Goal: Information Seeking & Learning: Learn about a topic

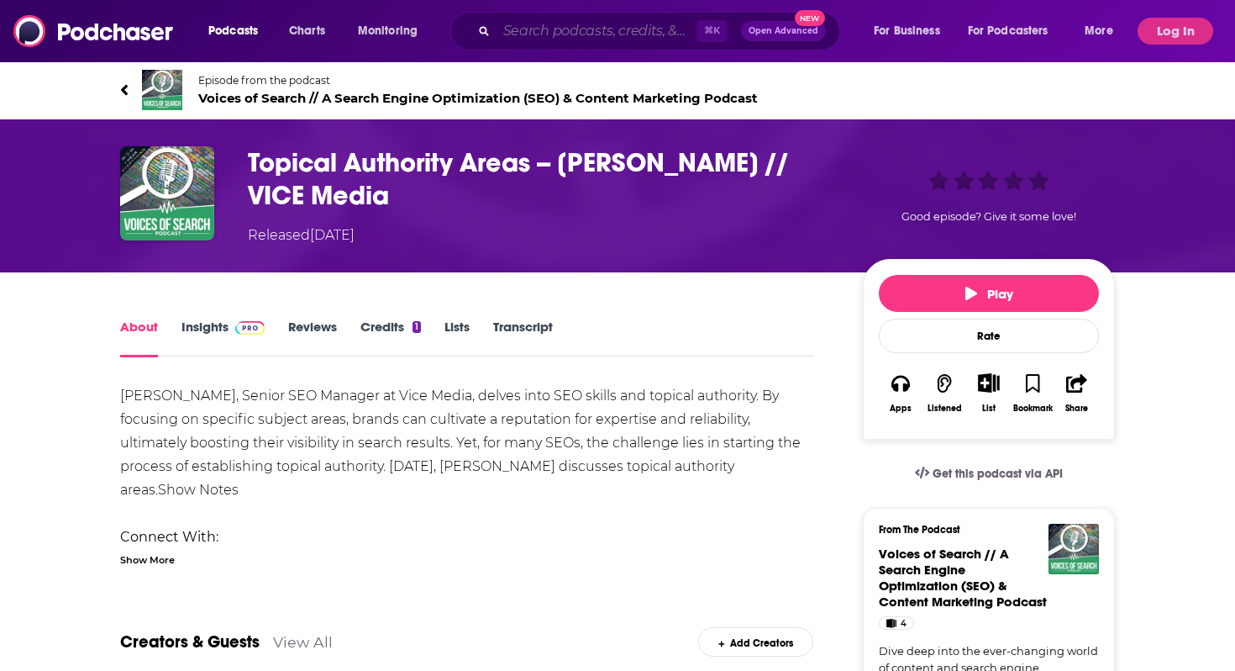
drag, startPoint x: 0, startPoint y: 0, endPoint x: 521, endPoint y: 39, distance: 522.4
click at [521, 39] on input "Search podcasts, credits, & more..." at bounding box center [597, 31] width 200 height 27
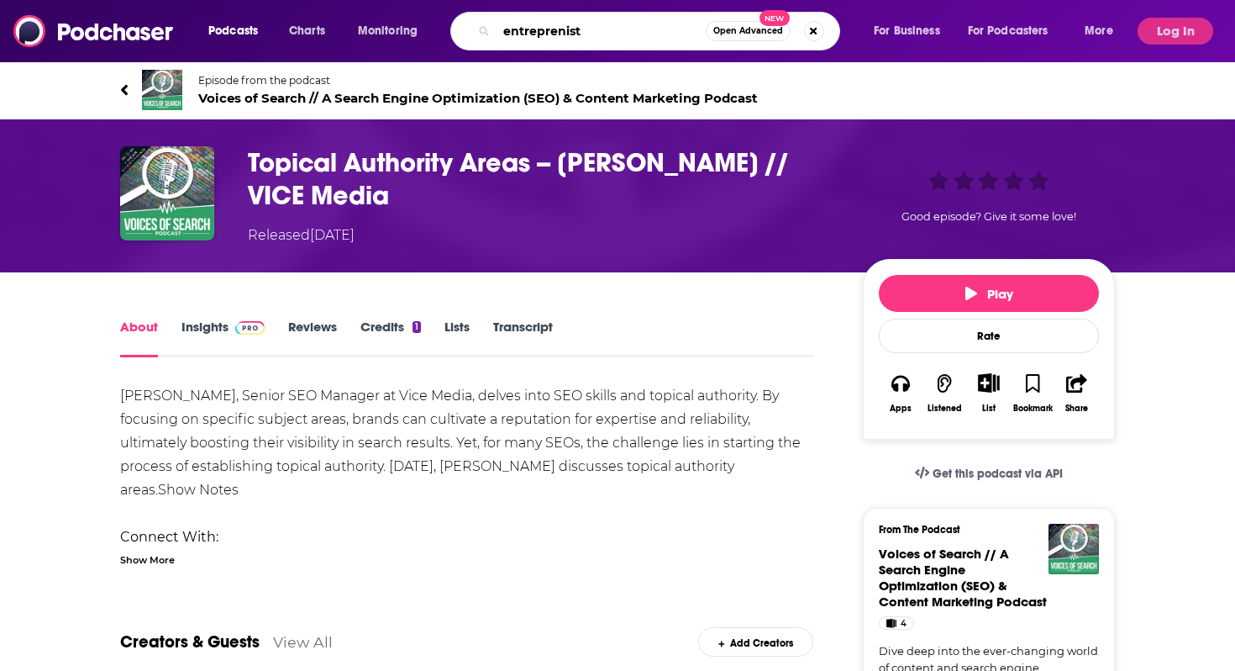
type input "entreprenista"
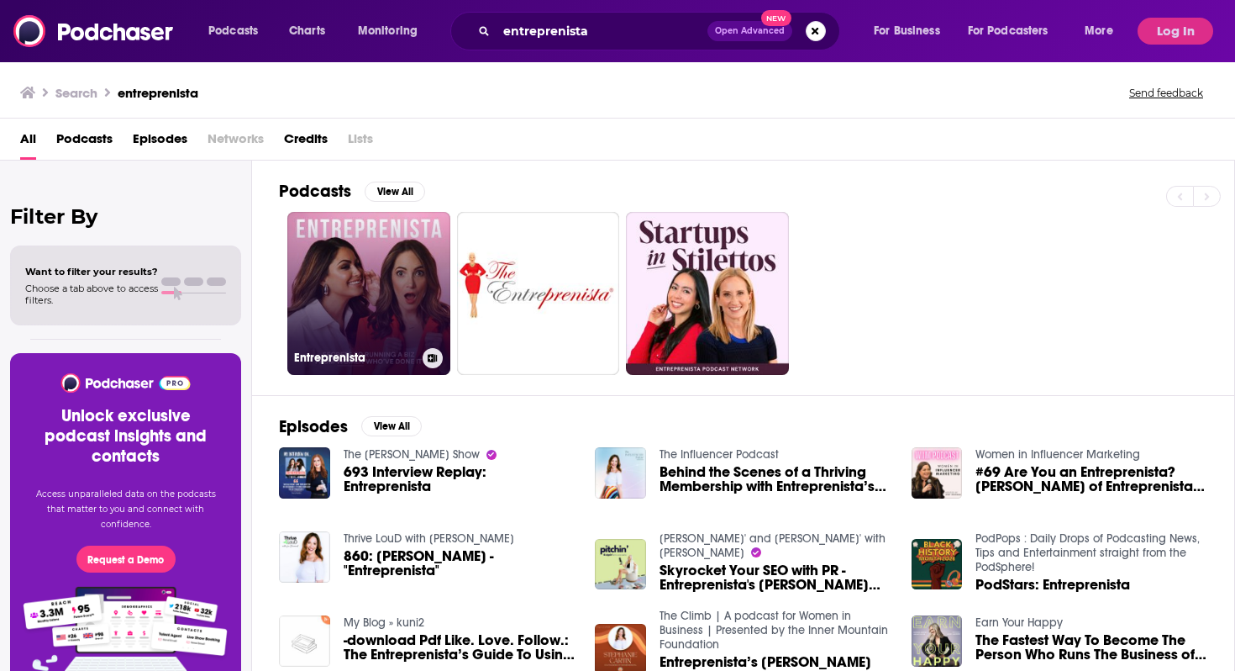
click at [366, 329] on link "Entreprenista" at bounding box center [368, 293] width 163 height 163
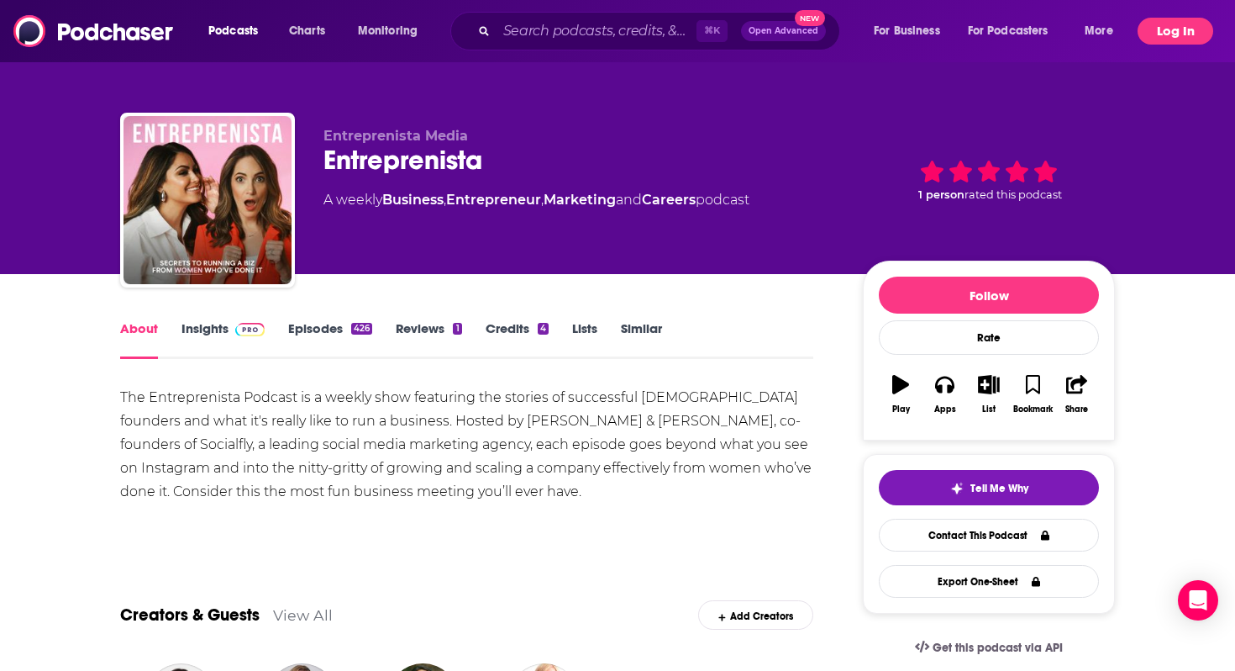
click at [1156, 24] on button "Log In" at bounding box center [1176, 31] width 76 height 27
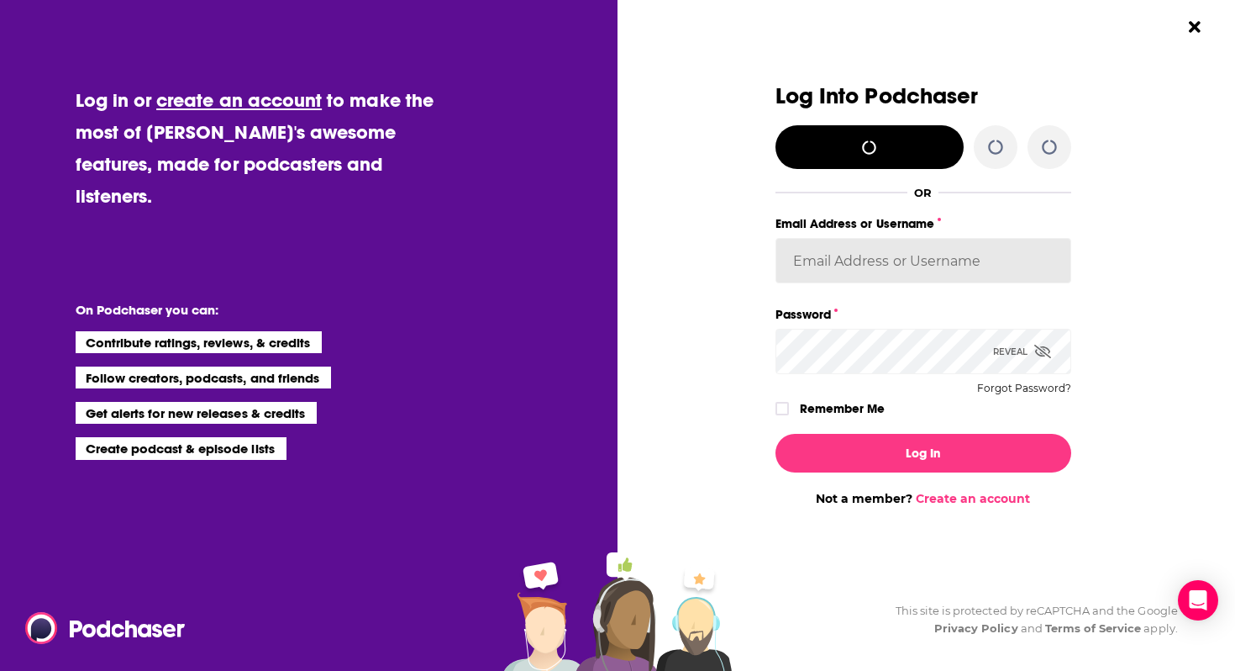
type input "solcomms"
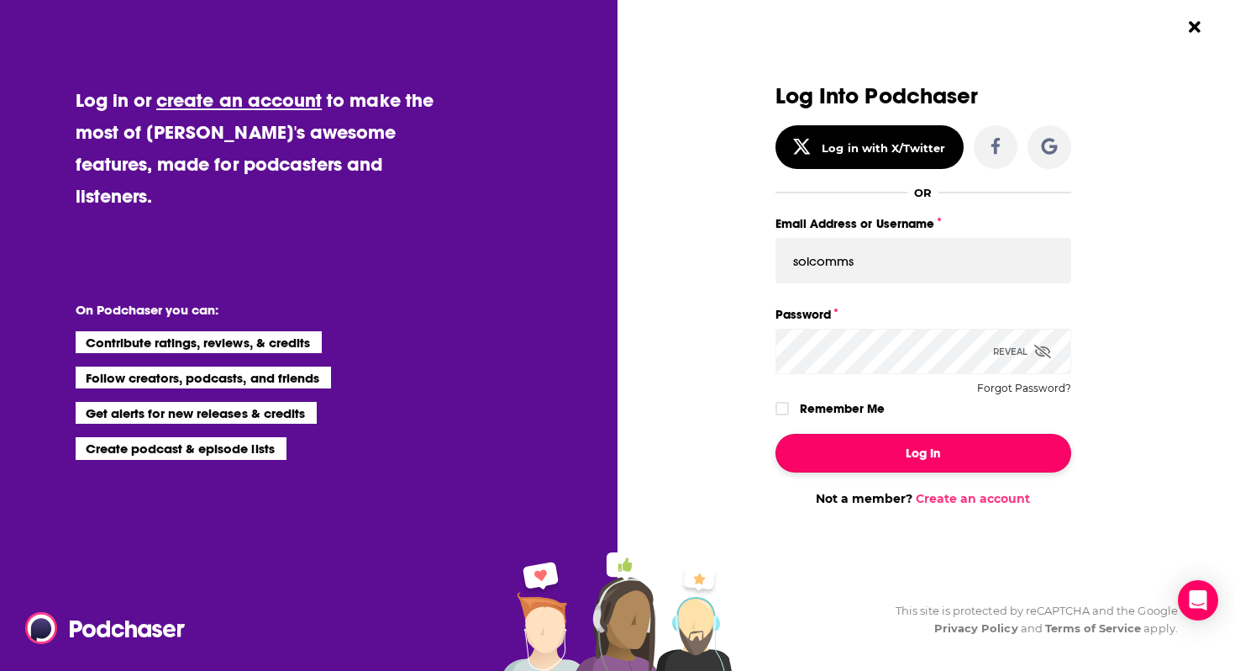
click at [880, 457] on button "Log In" at bounding box center [924, 453] width 296 height 39
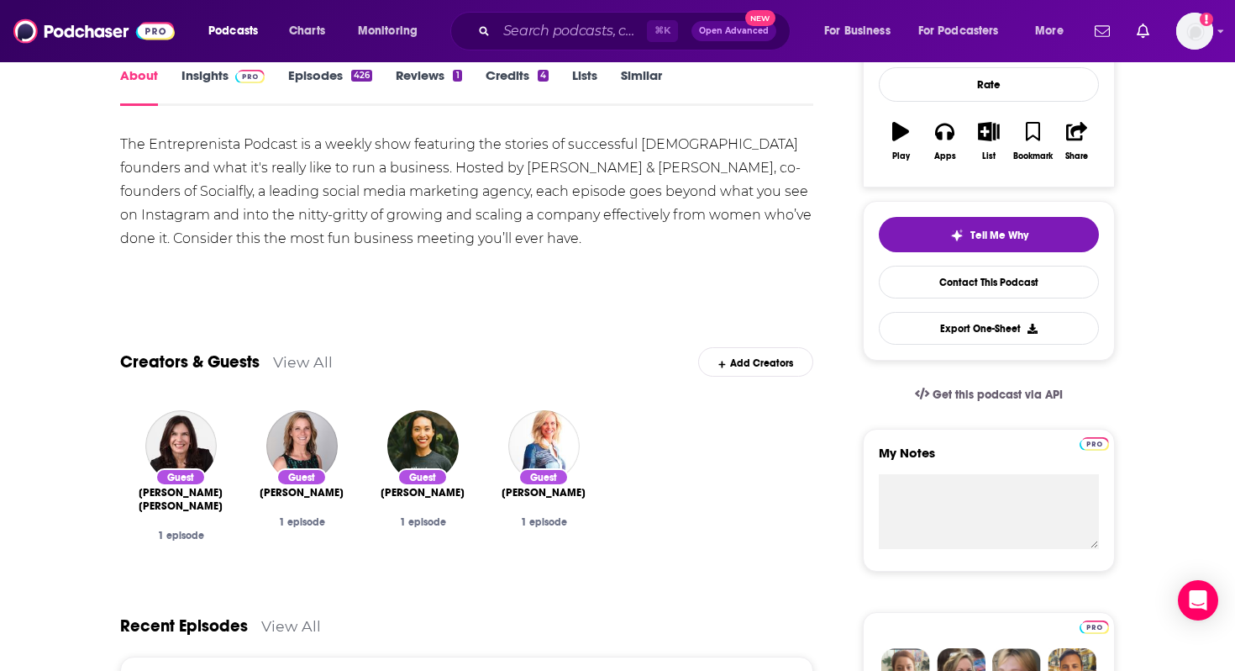
scroll to position [13, 0]
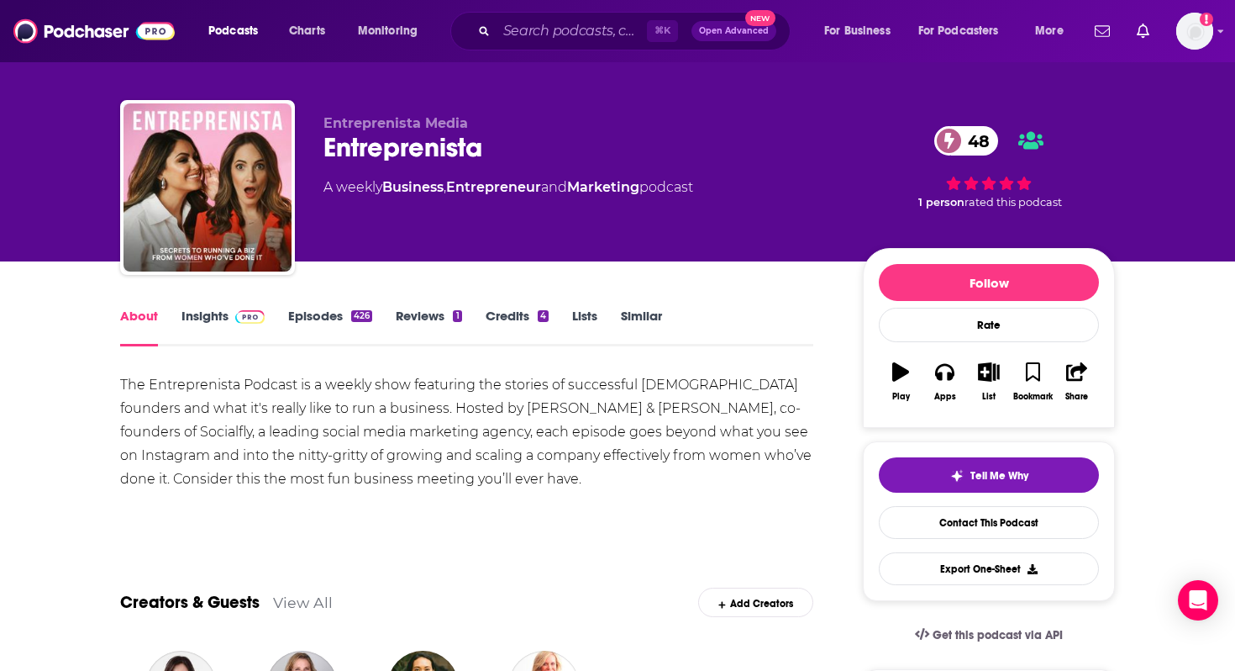
click at [218, 310] on link "Insights" at bounding box center [222, 327] width 83 height 39
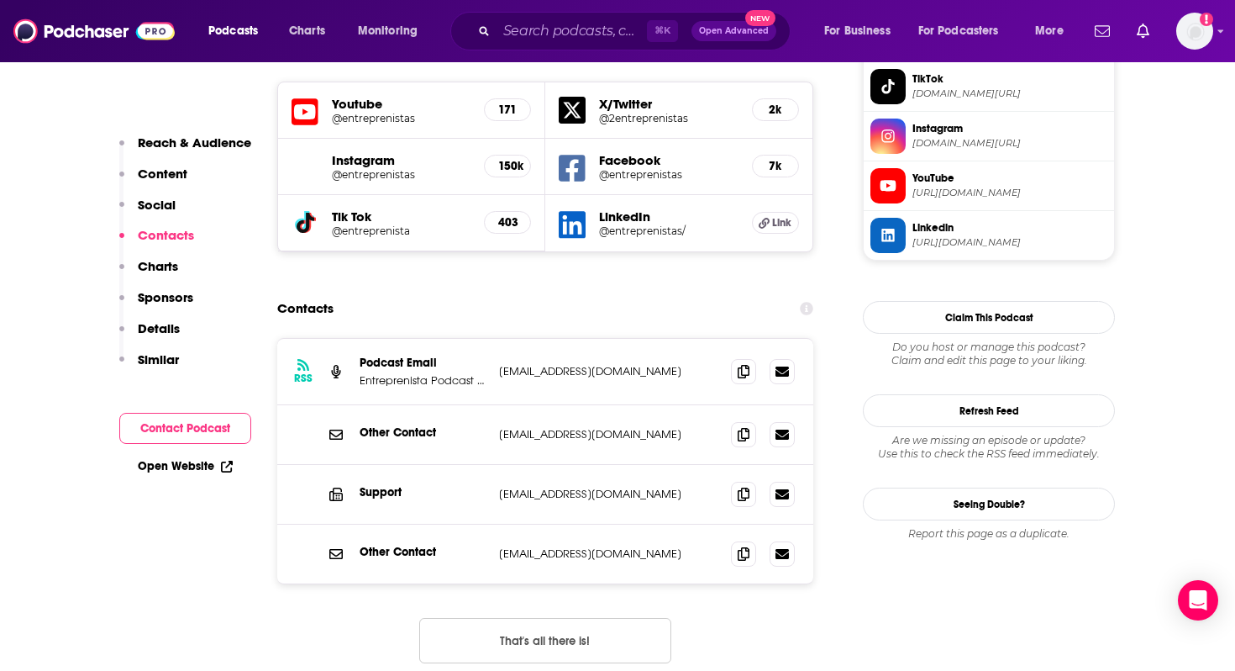
scroll to position [1573, 0]
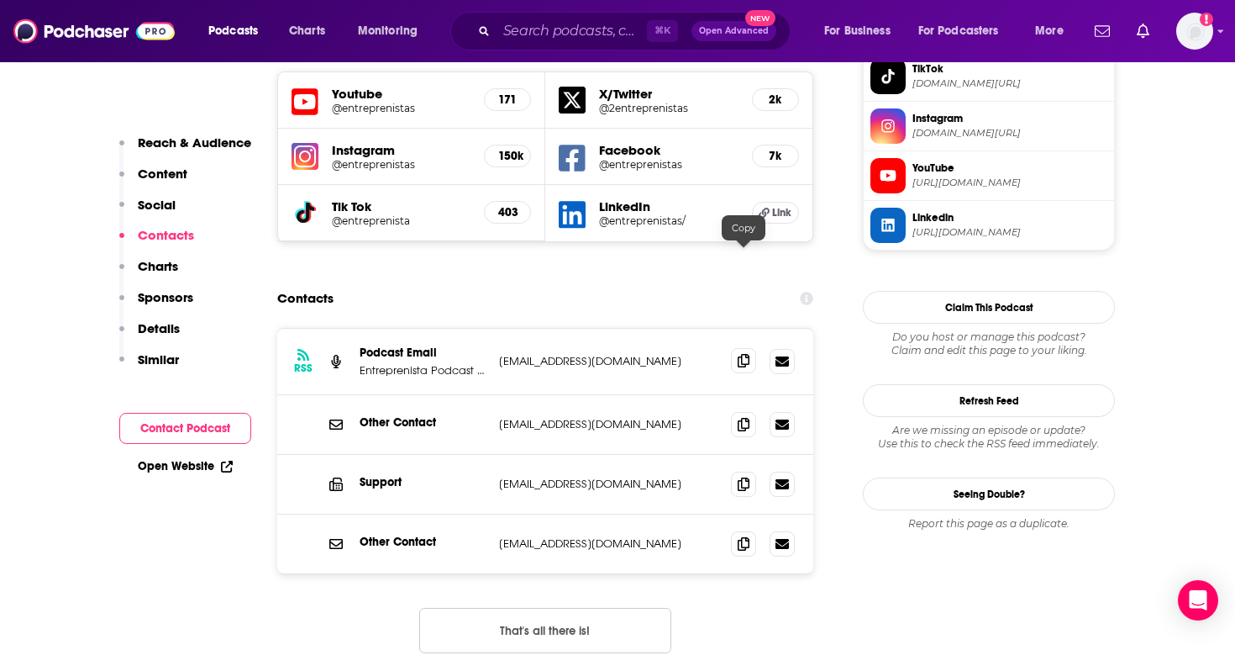
click at [741, 354] on icon at bounding box center [744, 360] width 12 height 13
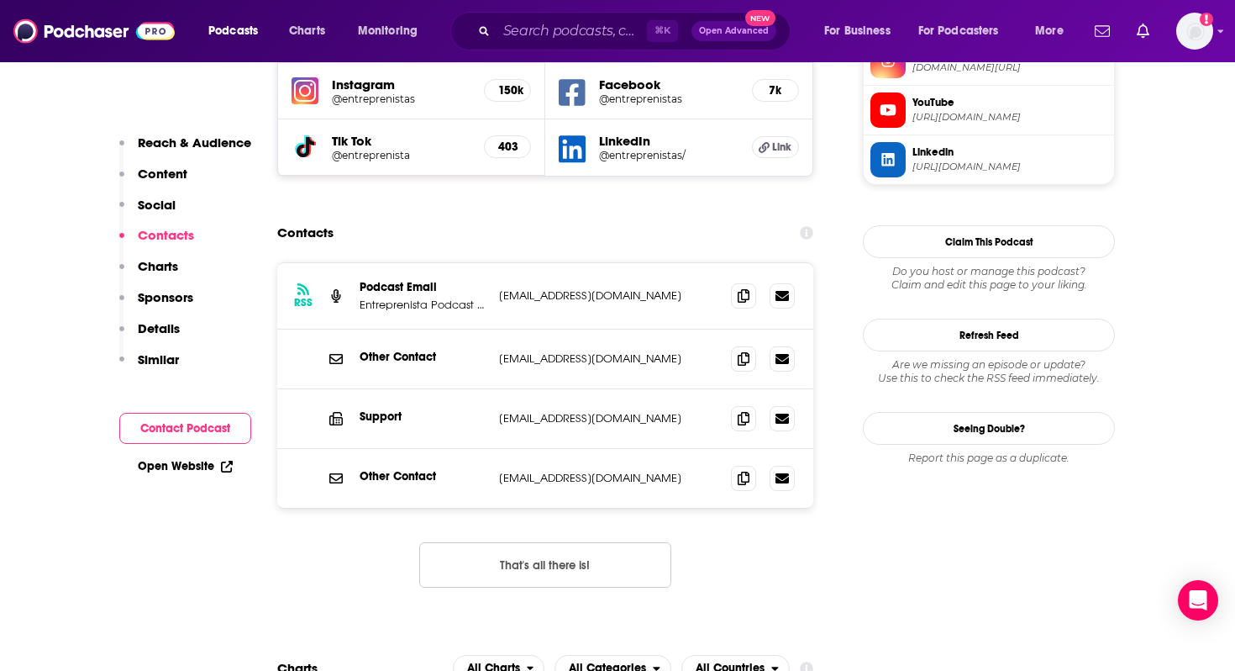
scroll to position [1641, 0]
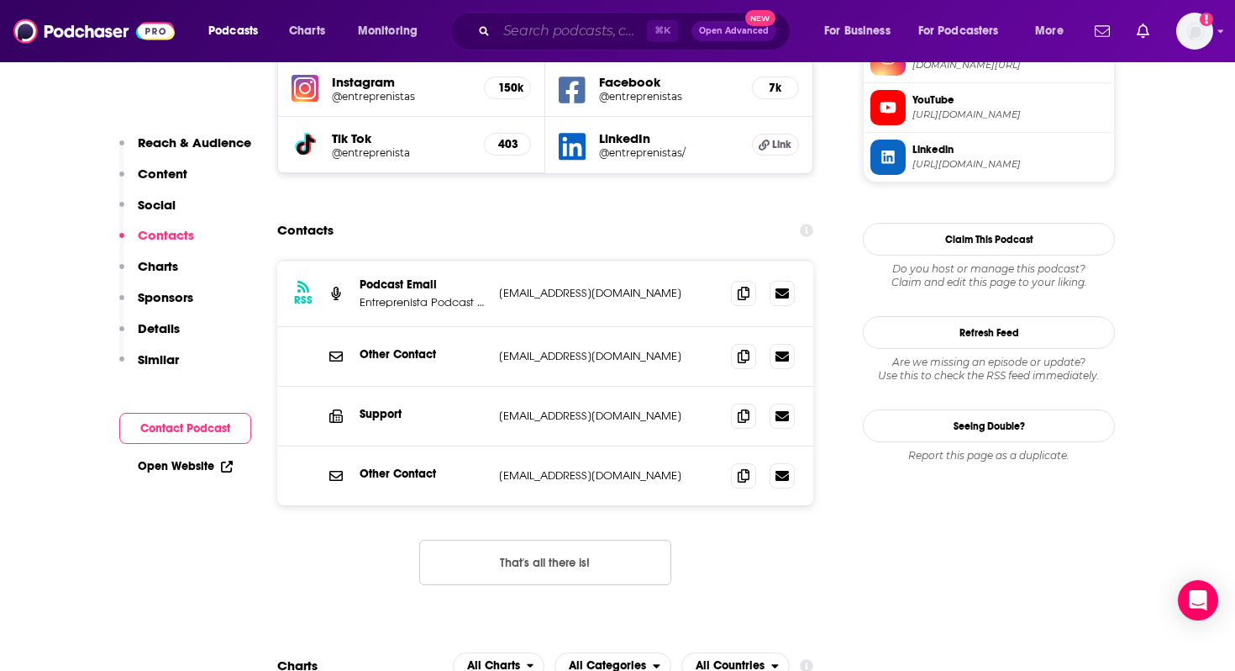
click at [528, 34] on input "Search podcasts, credits, & more..." at bounding box center [572, 31] width 150 height 27
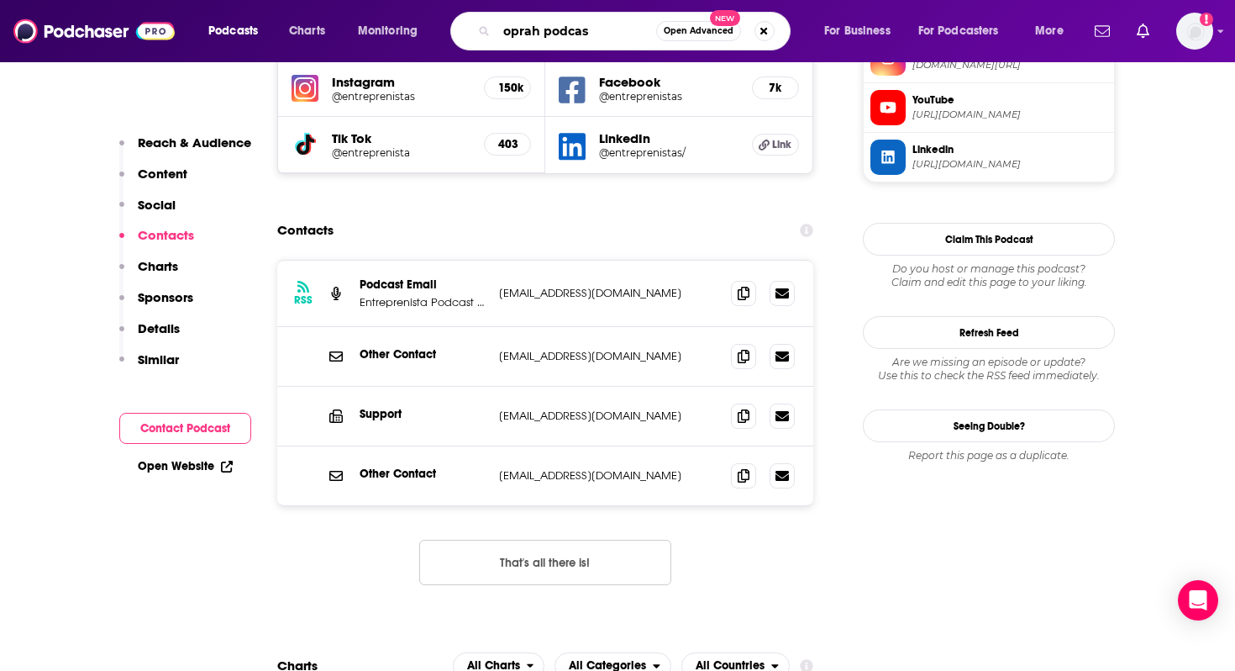
type input "oprah podcast"
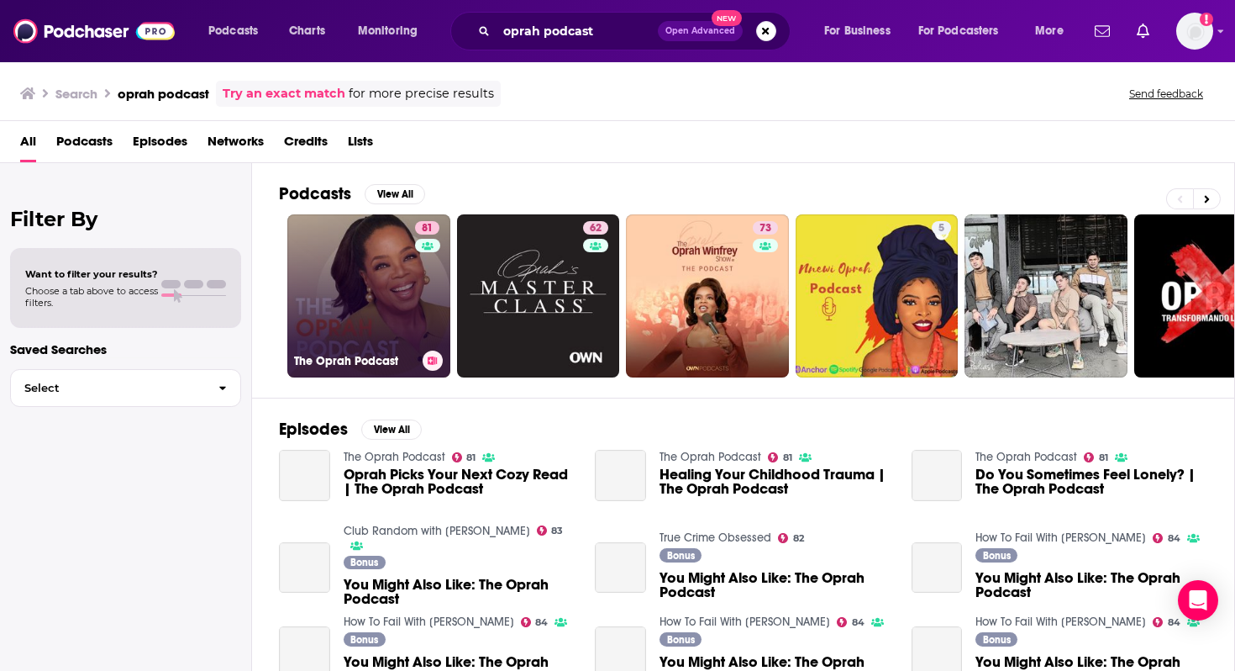
click at [346, 315] on link "81 The Oprah Podcast" at bounding box center [368, 295] width 163 height 163
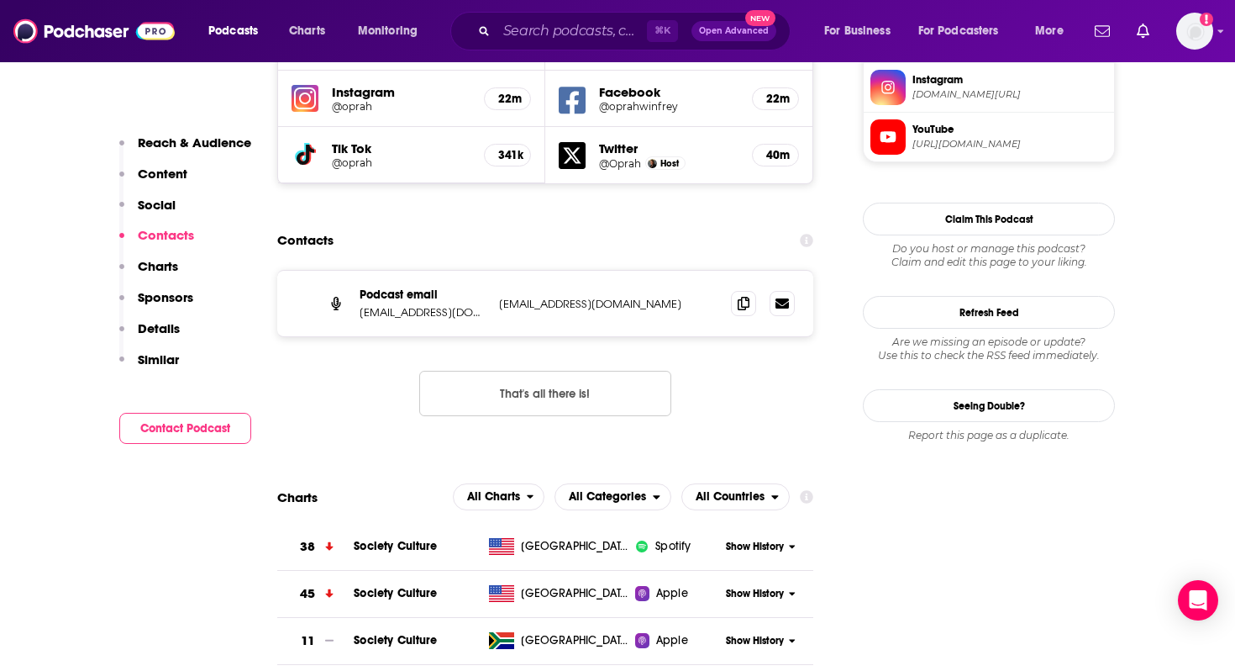
scroll to position [1565, 0]
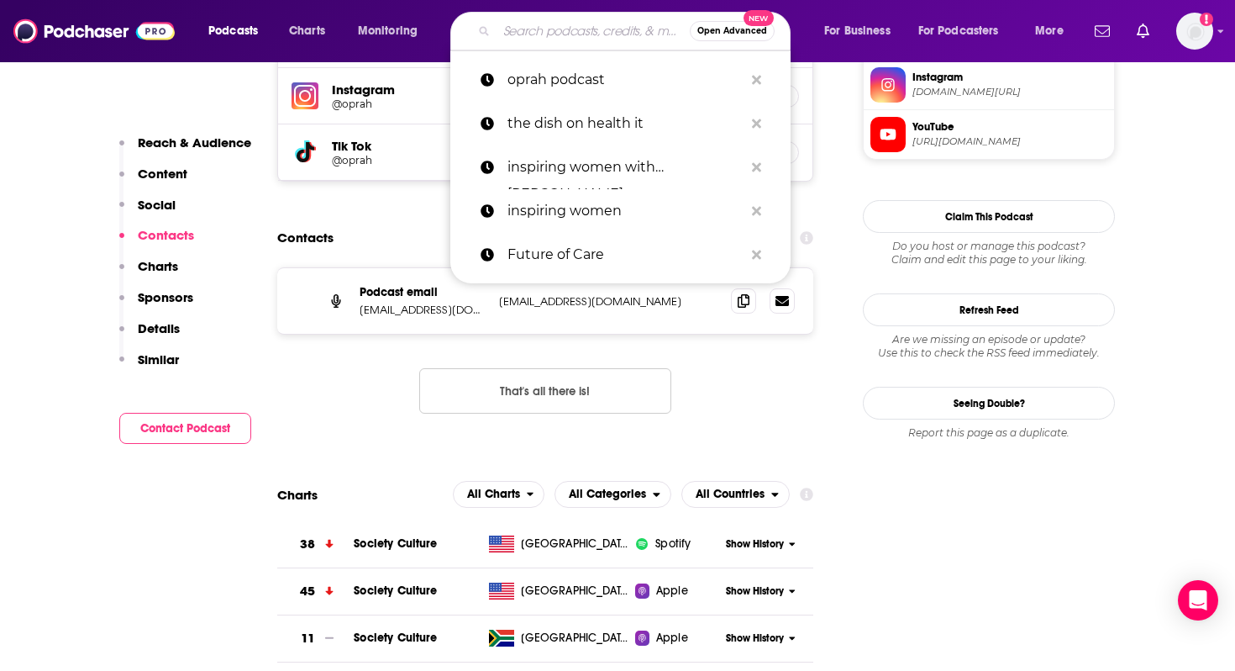
click at [529, 29] on input "Search podcasts, credits, & more..." at bounding box center [593, 31] width 193 height 27
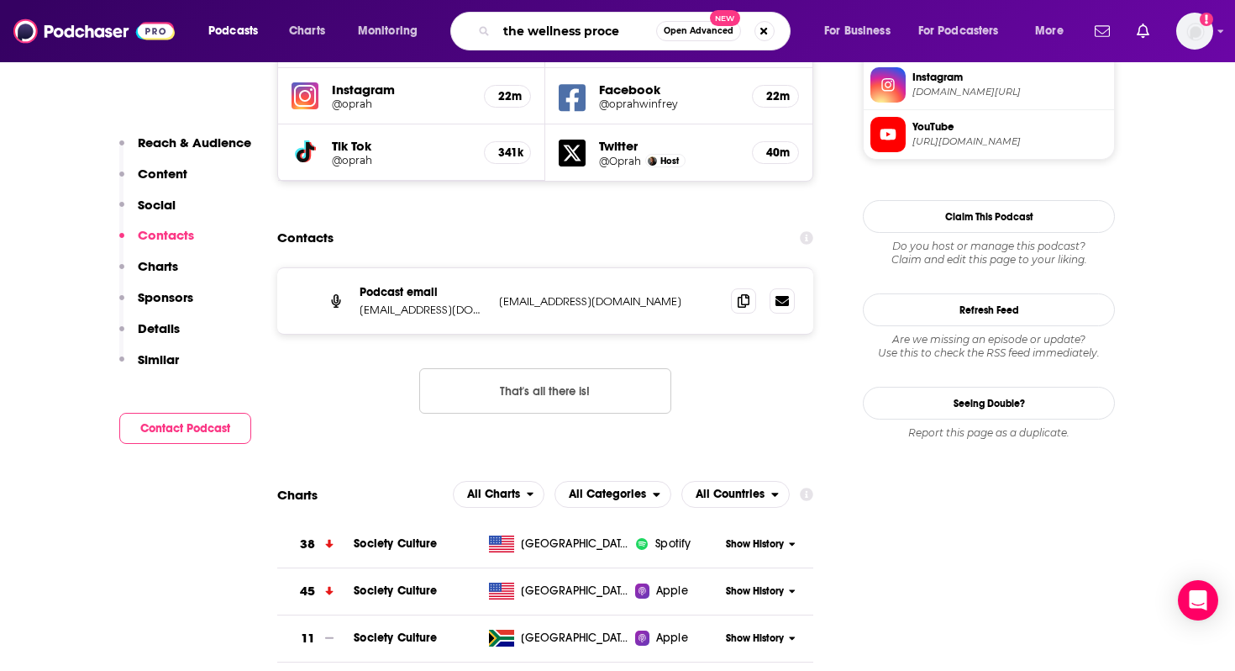
type input "the wellness proces"
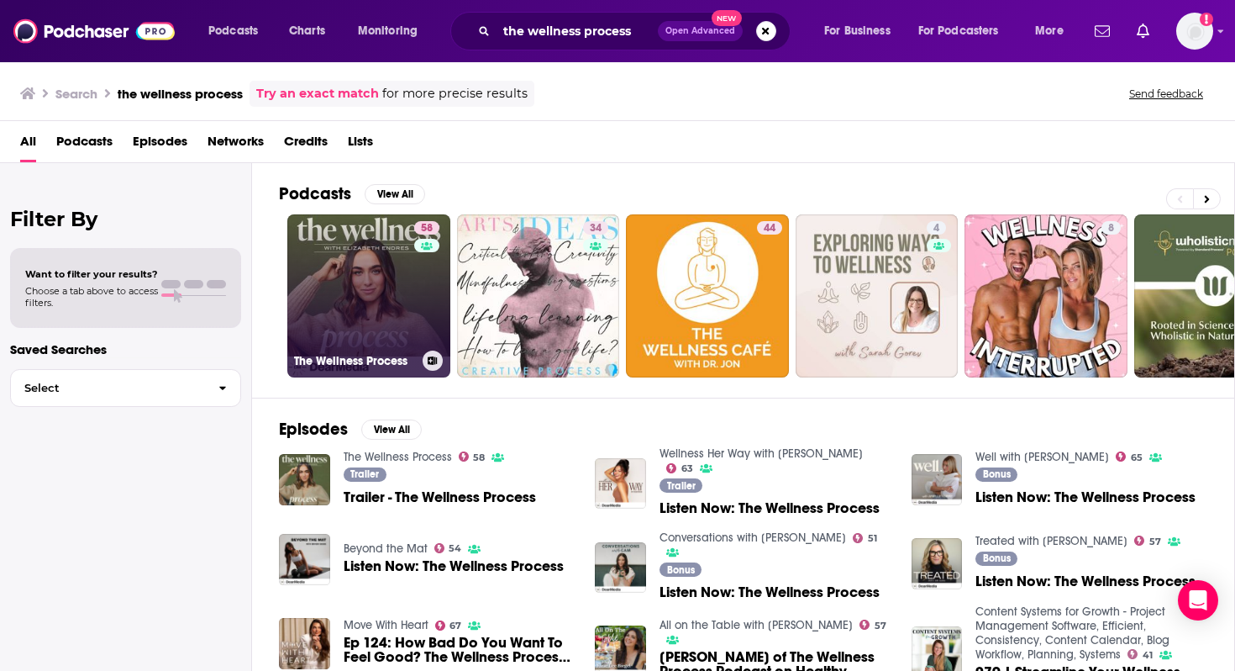
click at [365, 271] on link "58 The Wellness Process" at bounding box center [368, 295] width 163 height 163
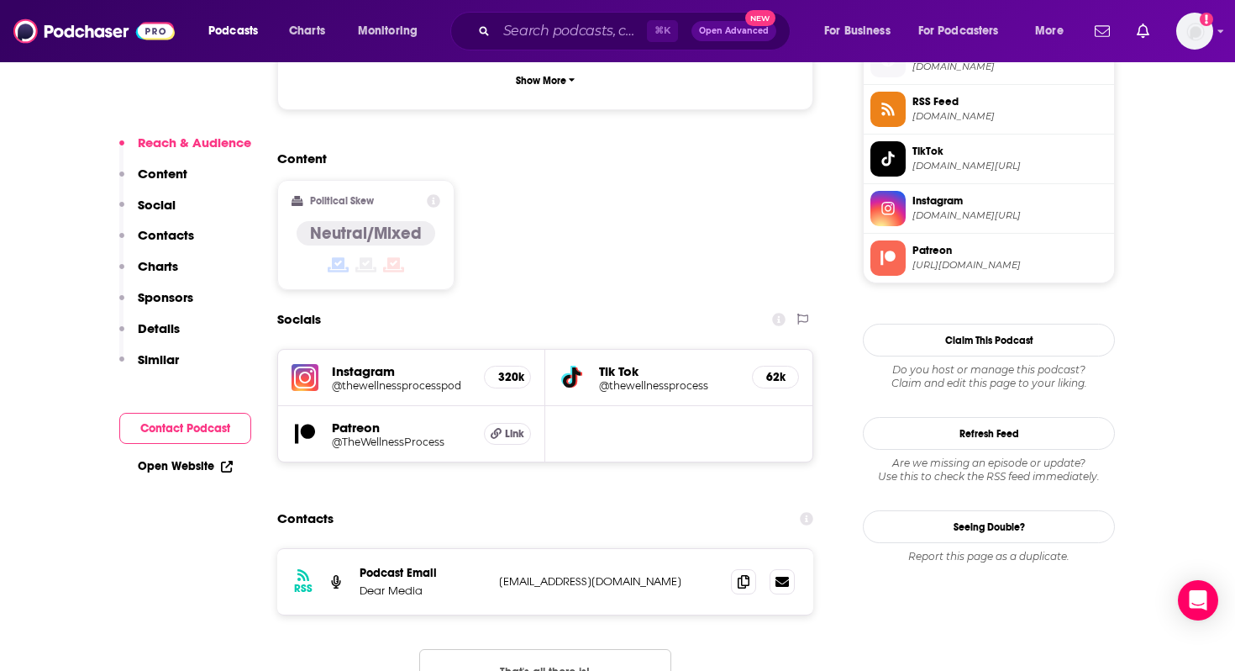
scroll to position [1365, 0]
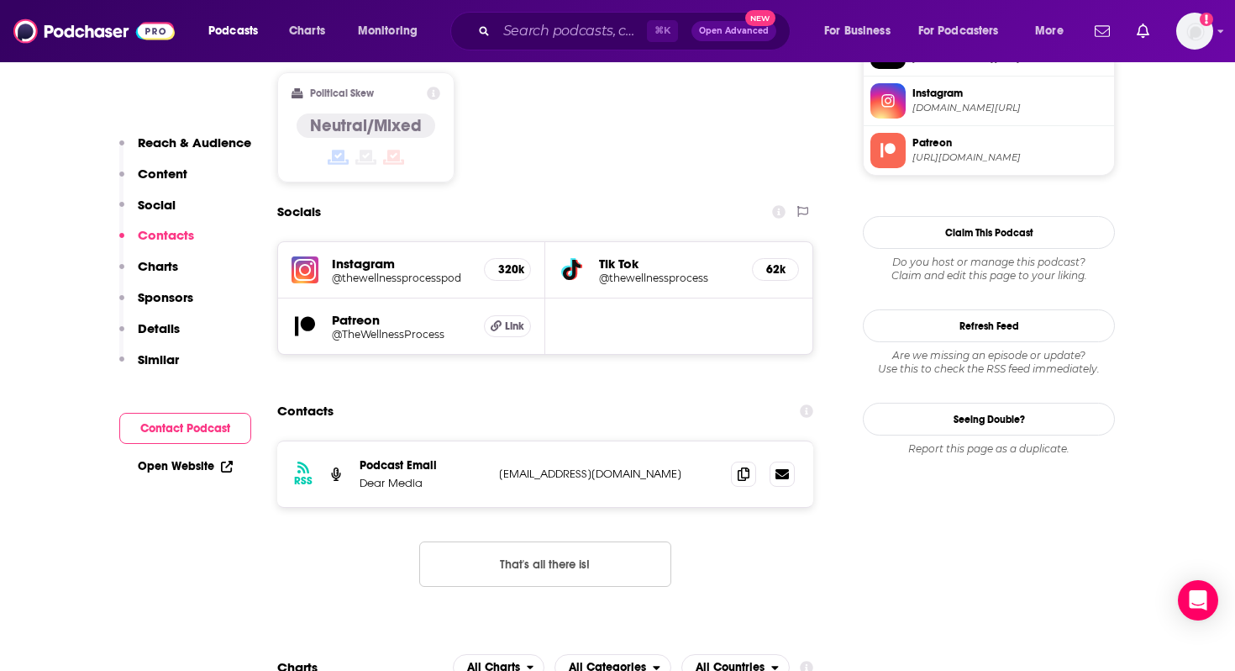
click at [606, 541] on button "That's all there is!" at bounding box center [545, 563] width 252 height 45
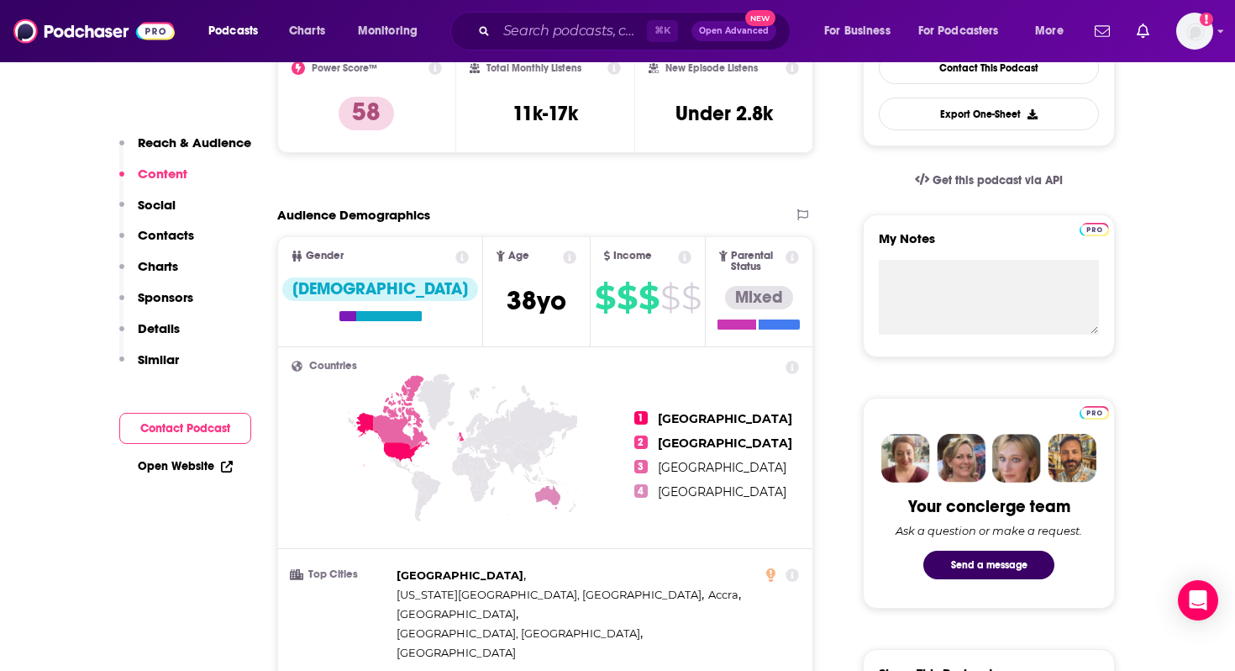
scroll to position [0, 0]
